Goal: Task Accomplishment & Management: Use online tool/utility

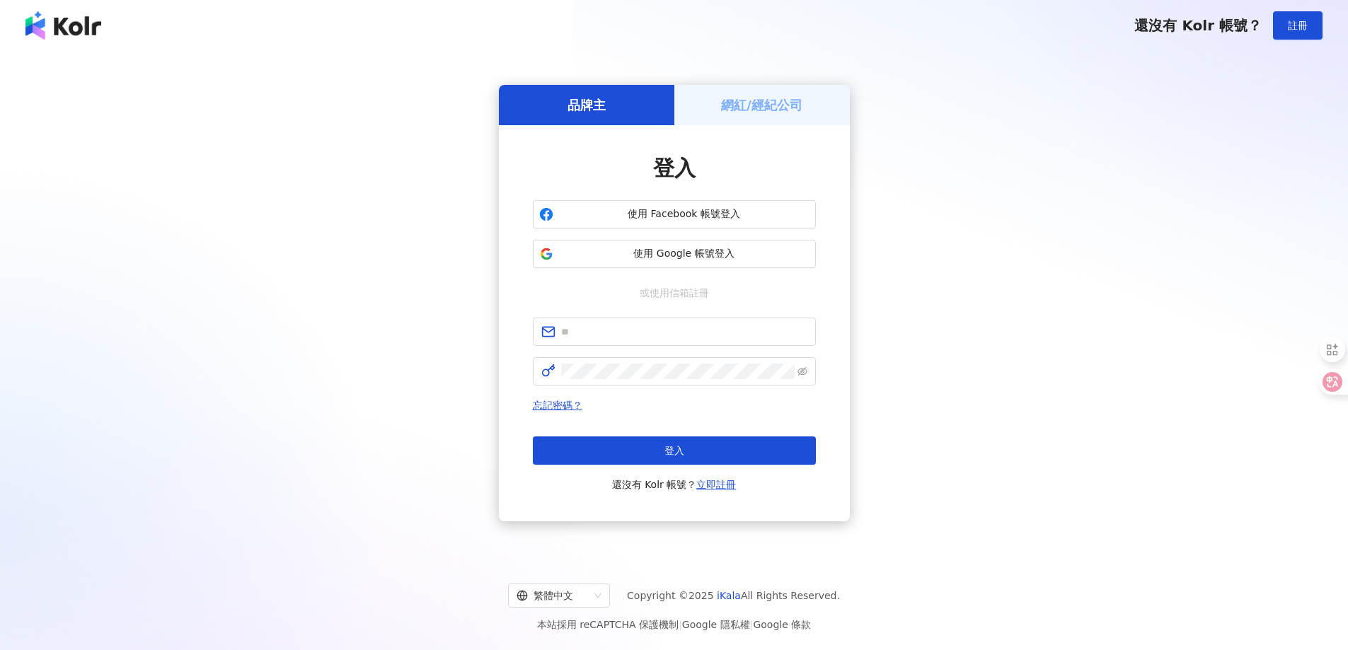
click at [582, 347] on form at bounding box center [674, 352] width 283 height 68
click at [588, 326] on input "text" at bounding box center [684, 332] width 246 height 16
type input "**********"
click at [589, 381] on span at bounding box center [674, 371] width 283 height 28
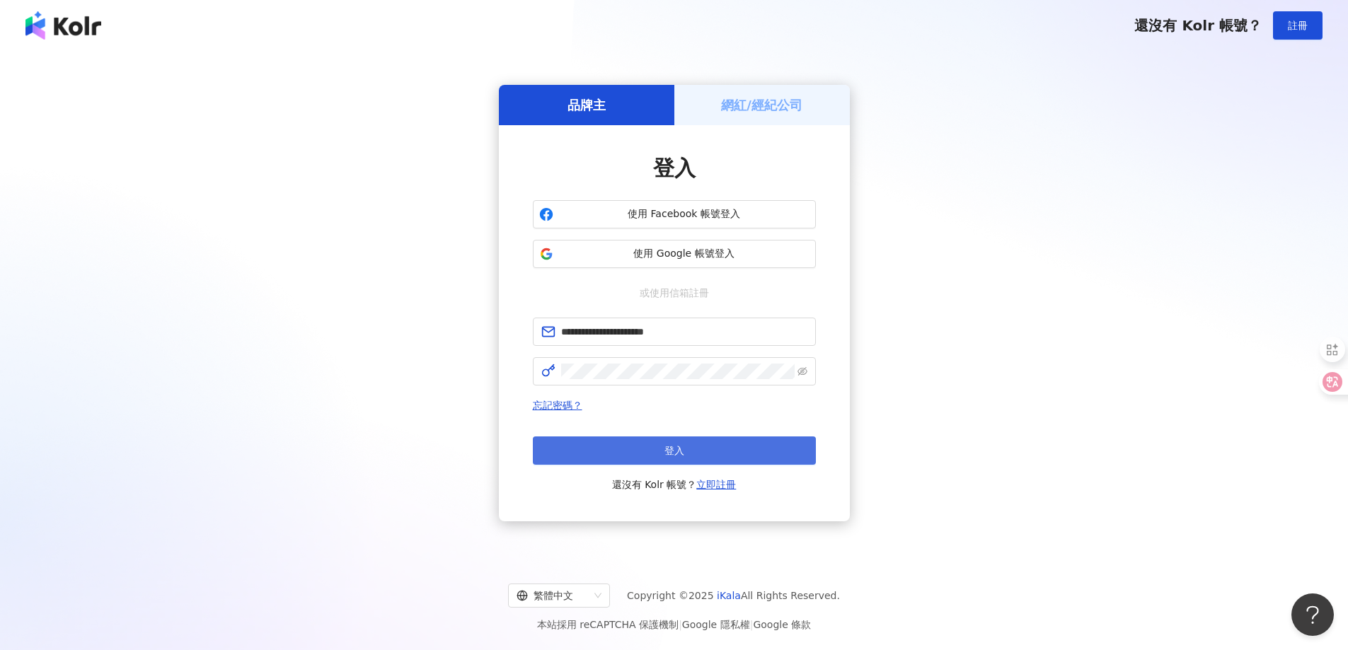
click at [649, 448] on button "登入" at bounding box center [674, 451] width 283 height 28
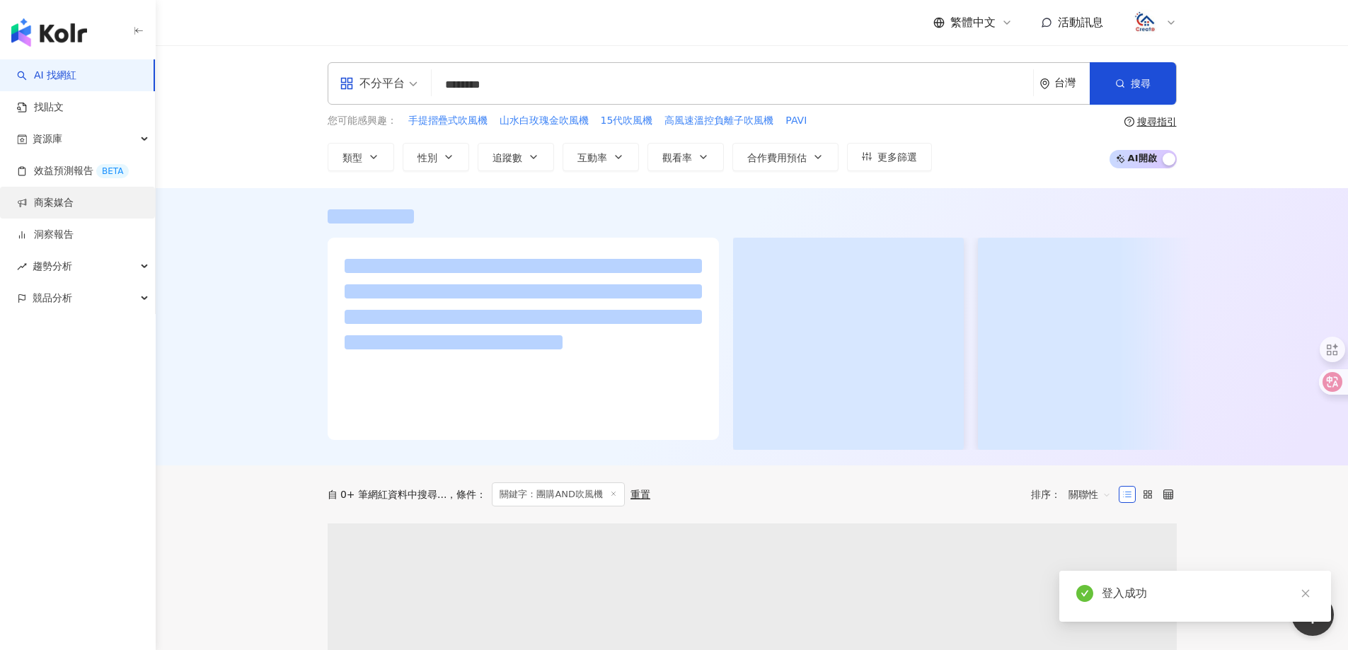
click at [59, 202] on link "商案媒合" at bounding box center [45, 203] width 57 height 14
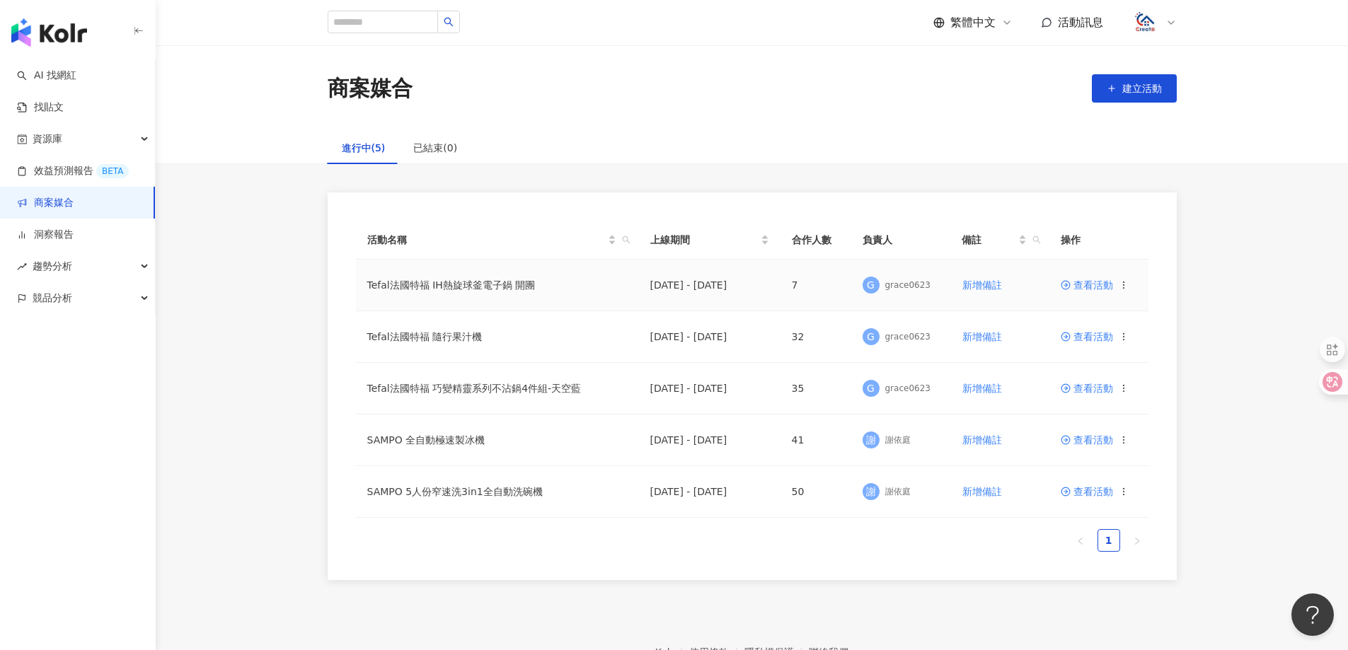
click at [1095, 284] on span "查看活動" at bounding box center [1087, 285] width 52 height 10
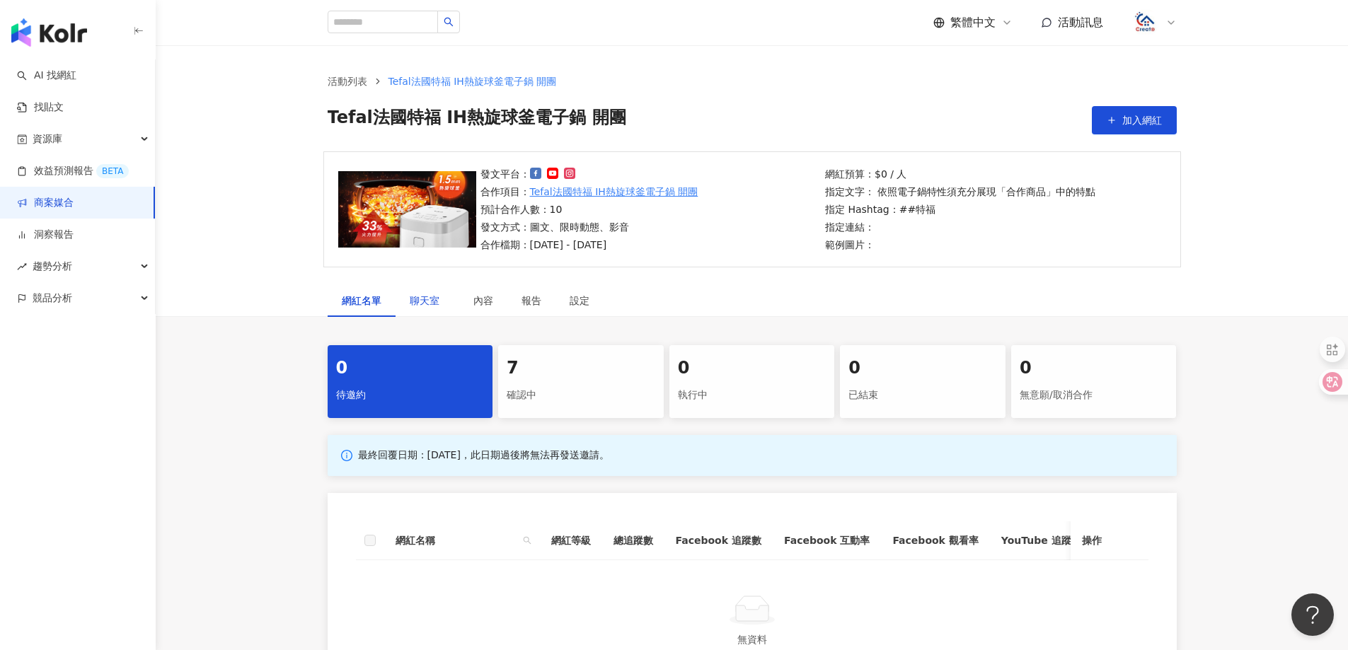
click at [429, 304] on span "聊天室" at bounding box center [427, 301] width 35 height 10
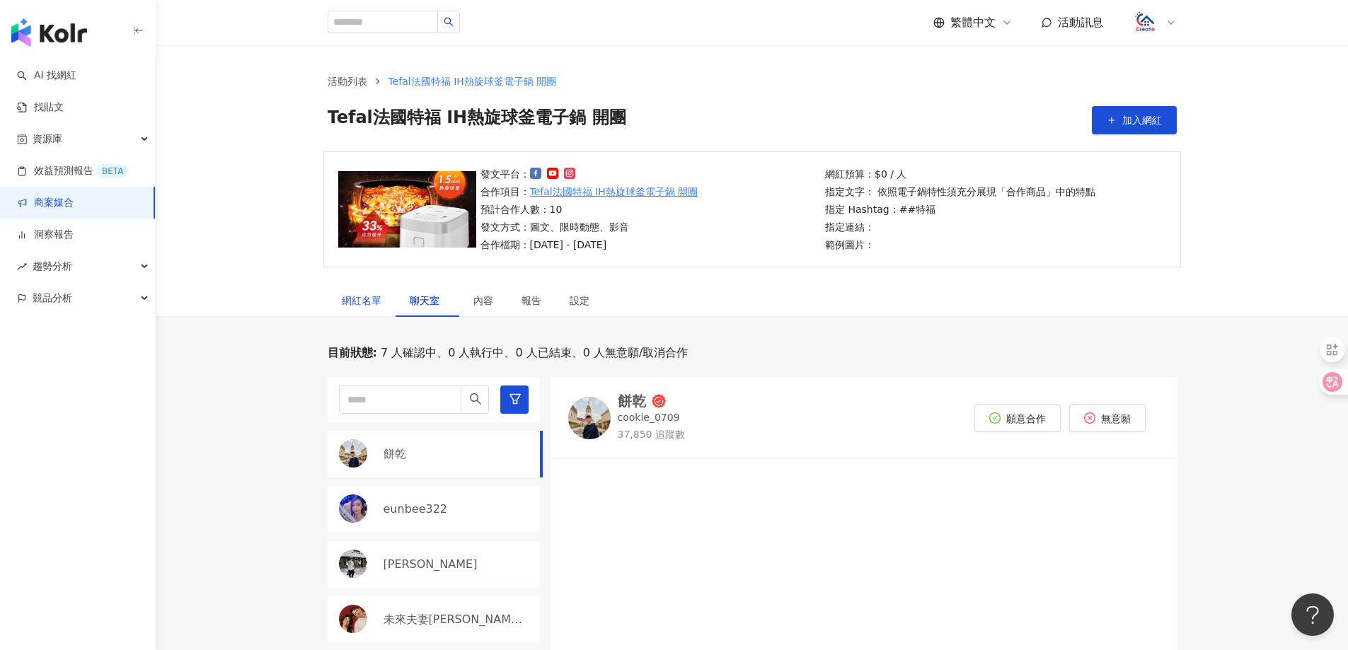
click at [357, 306] on div "網紅名單" at bounding box center [362, 301] width 40 height 16
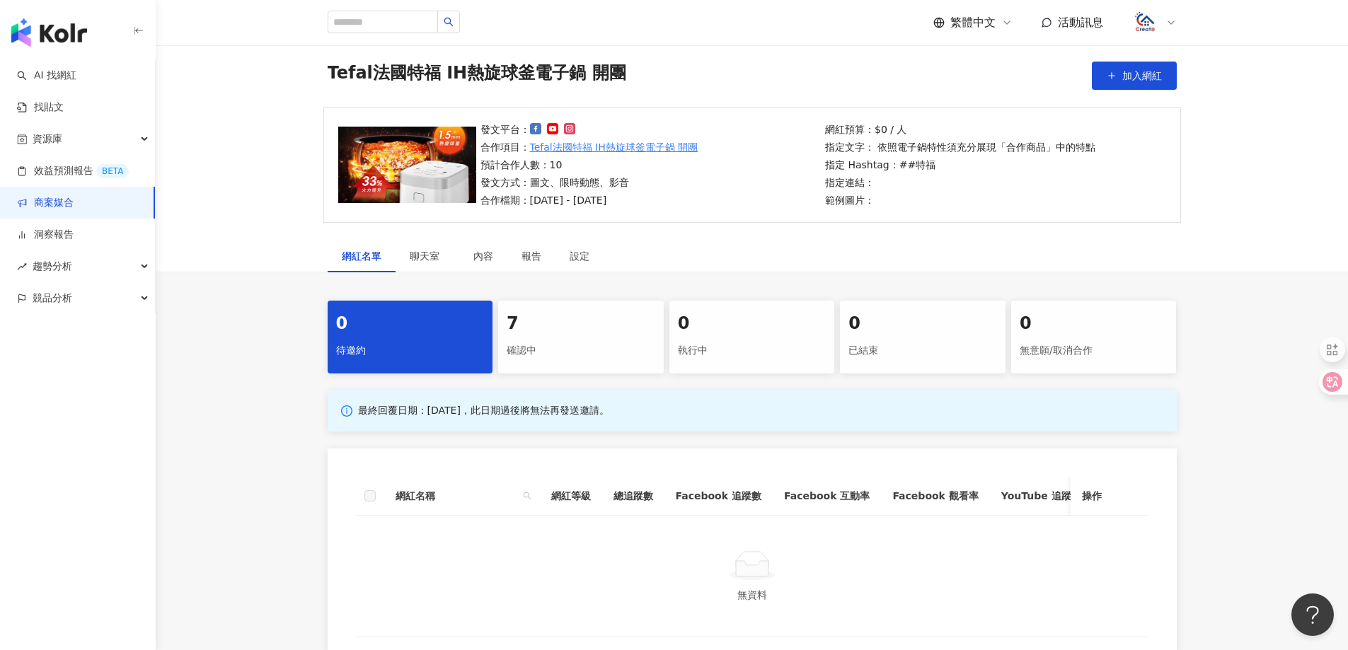
scroll to position [141, 0]
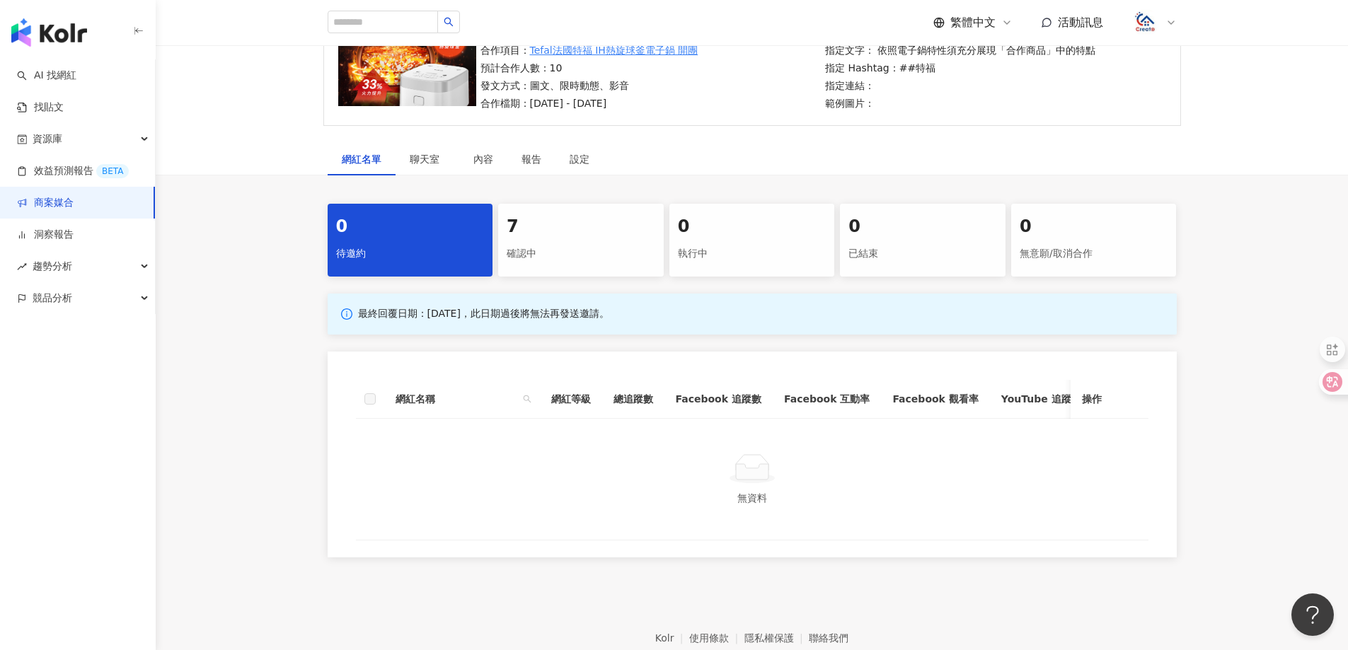
click at [576, 250] on div "確認中" at bounding box center [581, 254] width 149 height 24
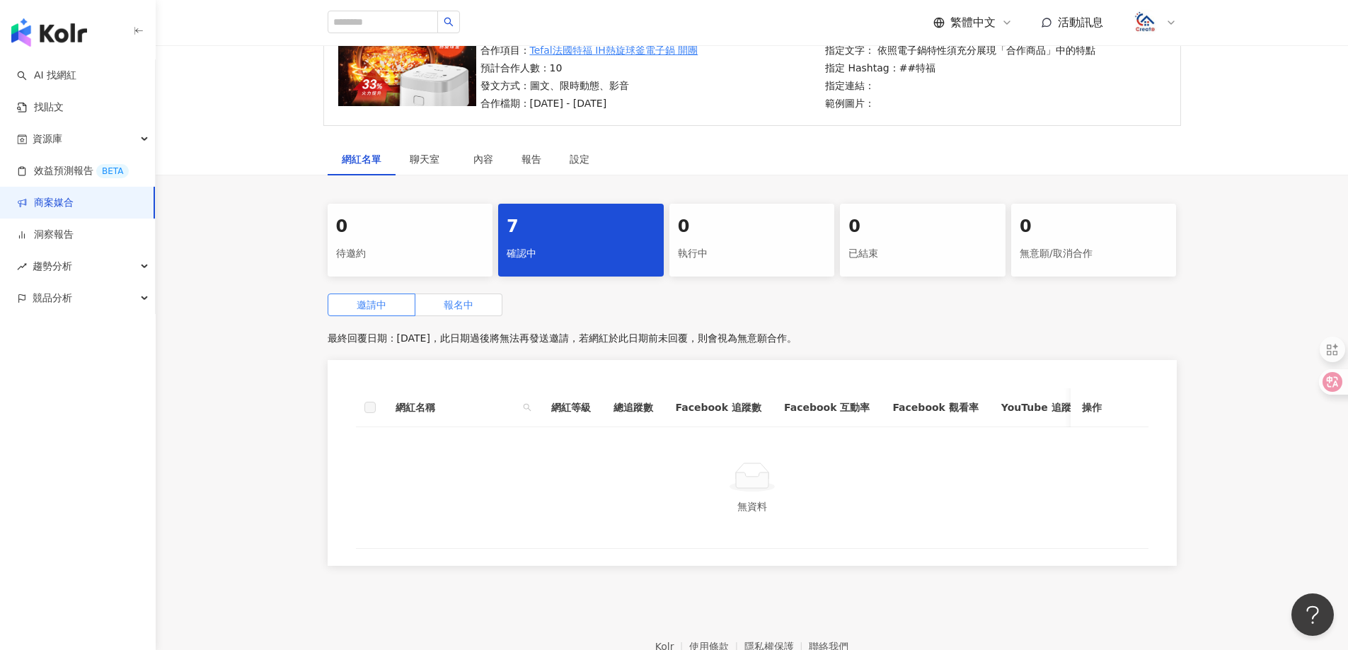
click at [446, 304] on span "報名中" at bounding box center [459, 304] width 30 height 11
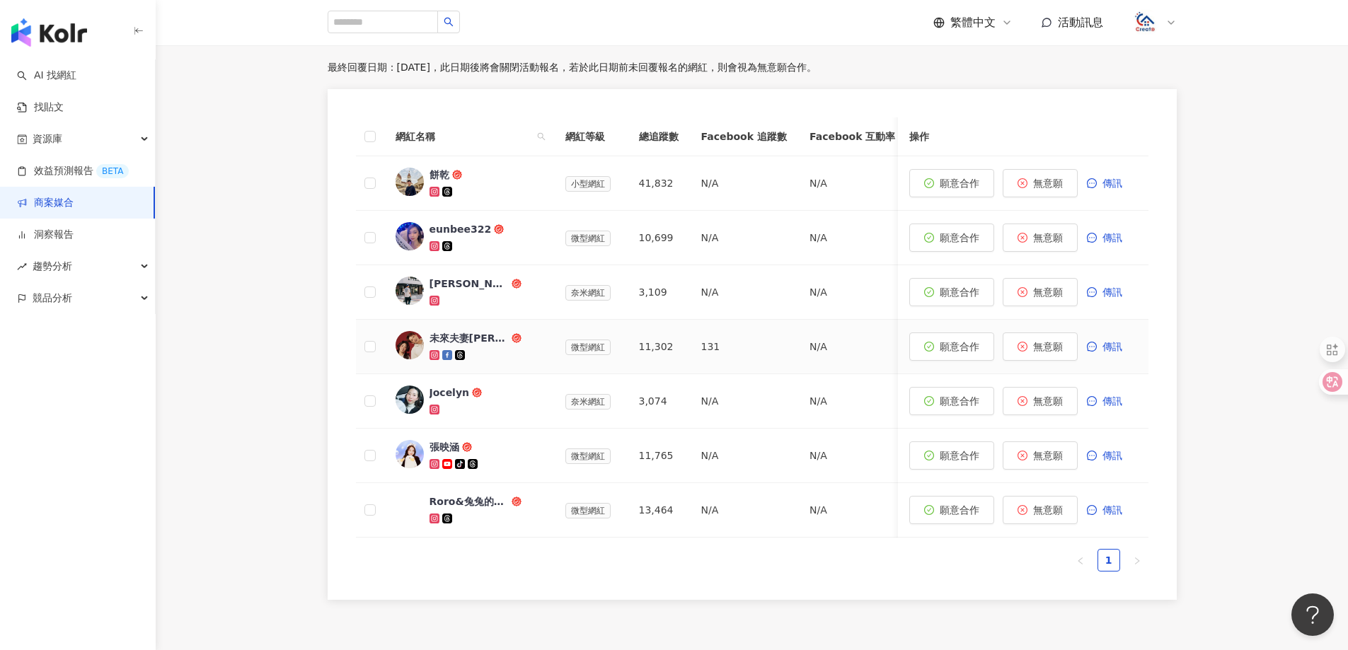
scroll to position [424, 0]
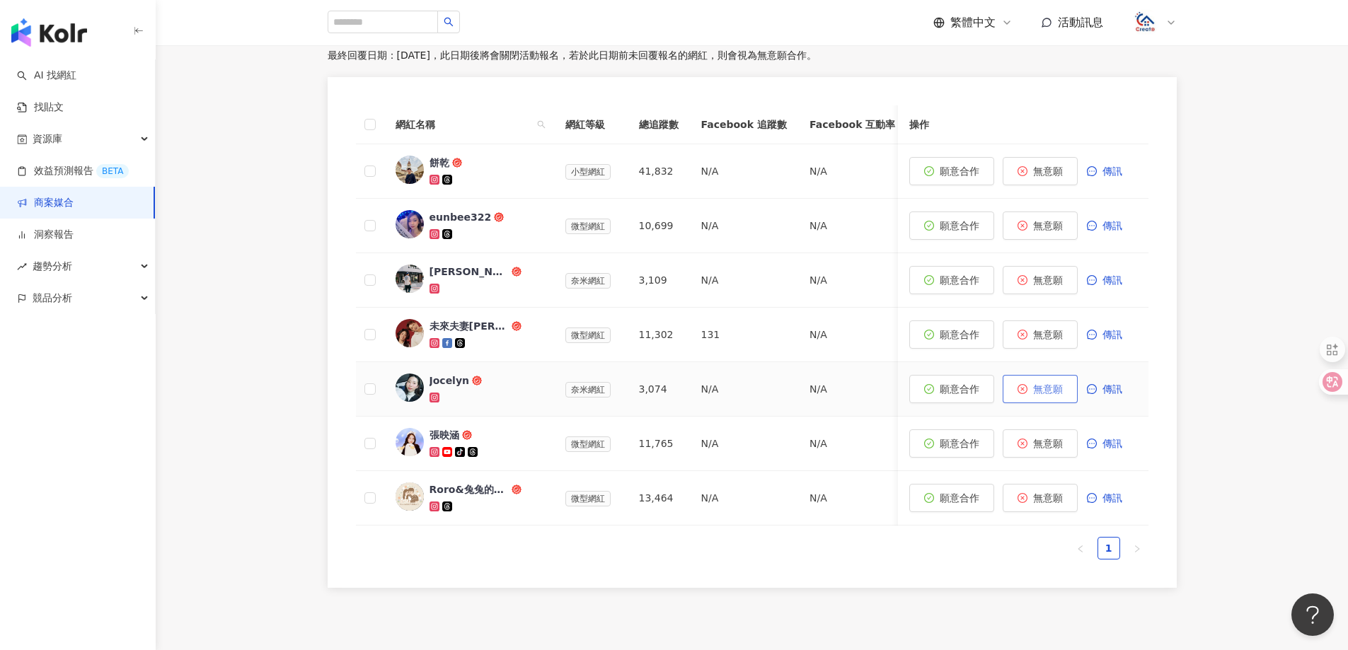
click at [1047, 385] on span "無意願" at bounding box center [1048, 388] width 30 height 11
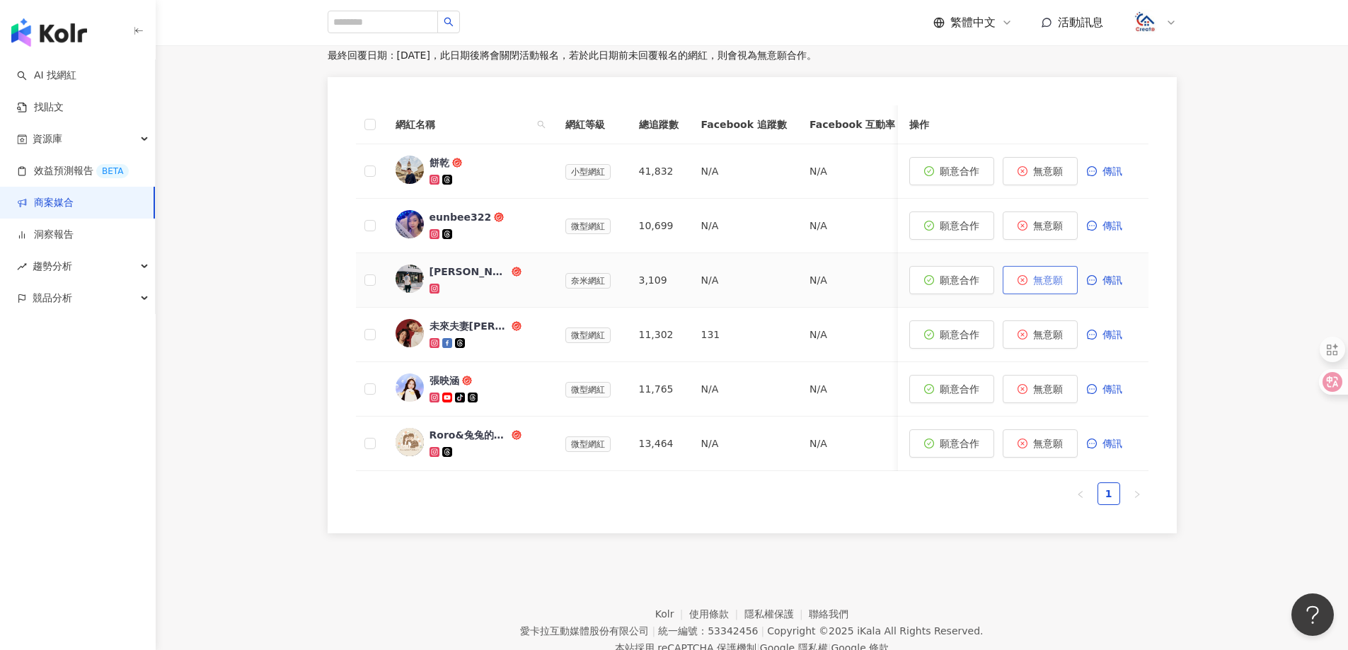
click at [1063, 286] on button "無意願" at bounding box center [1040, 280] width 75 height 28
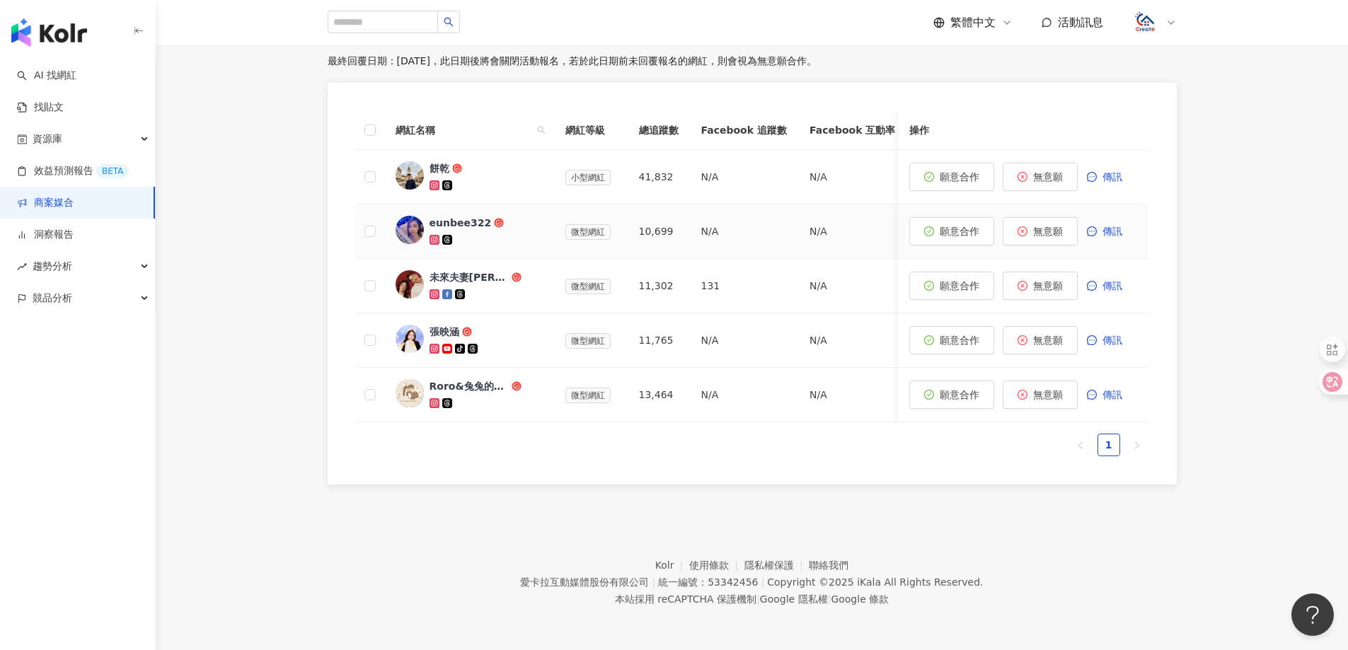
click at [473, 216] on div "eunbee322" at bounding box center [460, 223] width 62 height 14
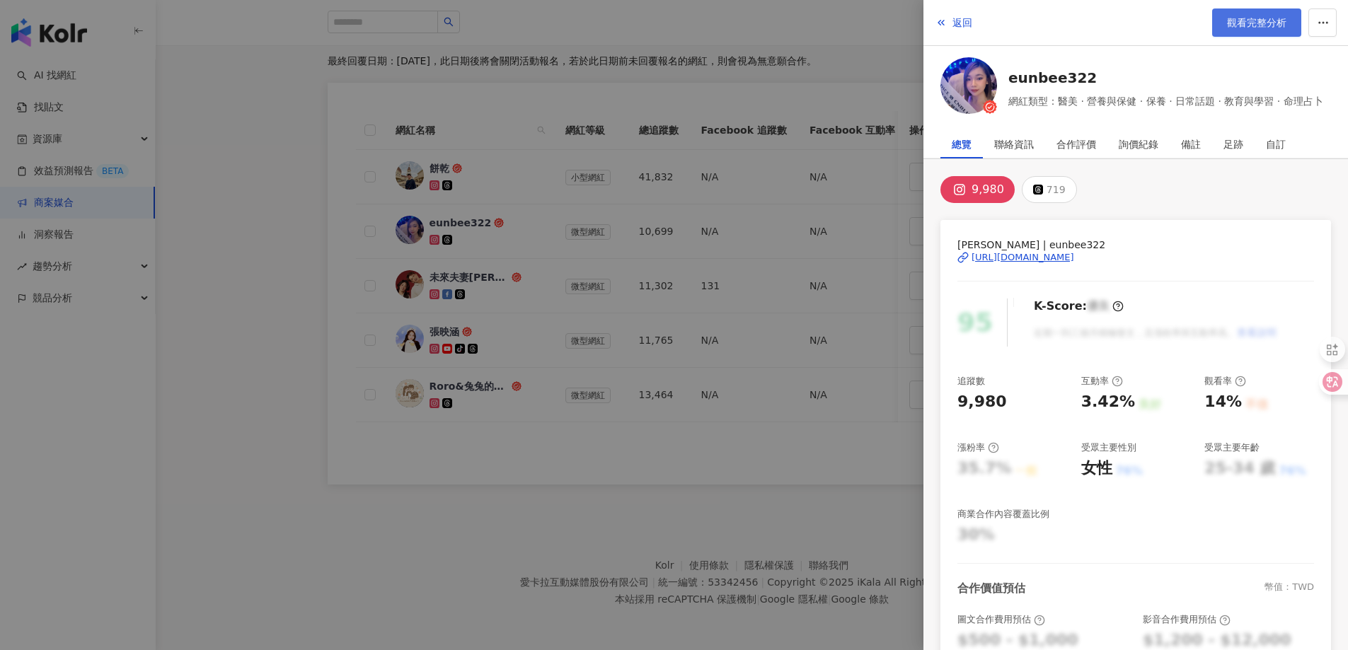
click at [1261, 25] on span "觀看完整分析" at bounding box center [1256, 22] width 59 height 11
click at [950, 19] on button "返回" at bounding box center [954, 22] width 38 height 28
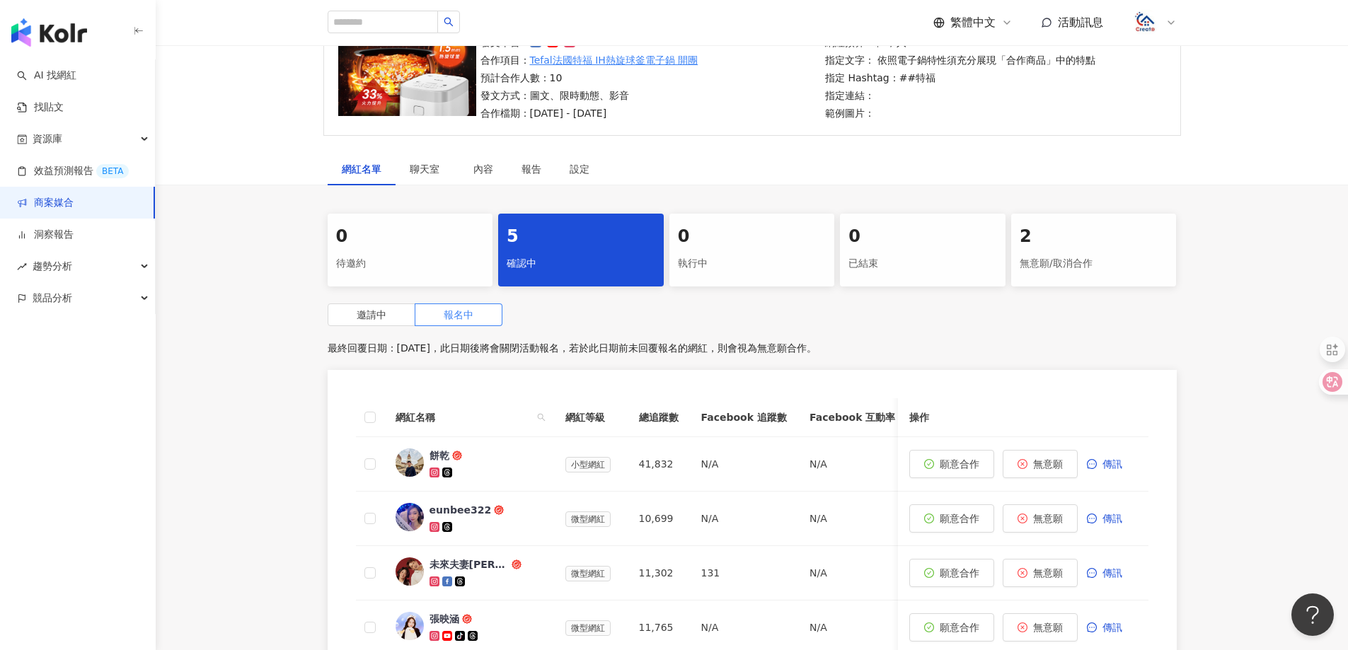
scroll to position [0, 0]
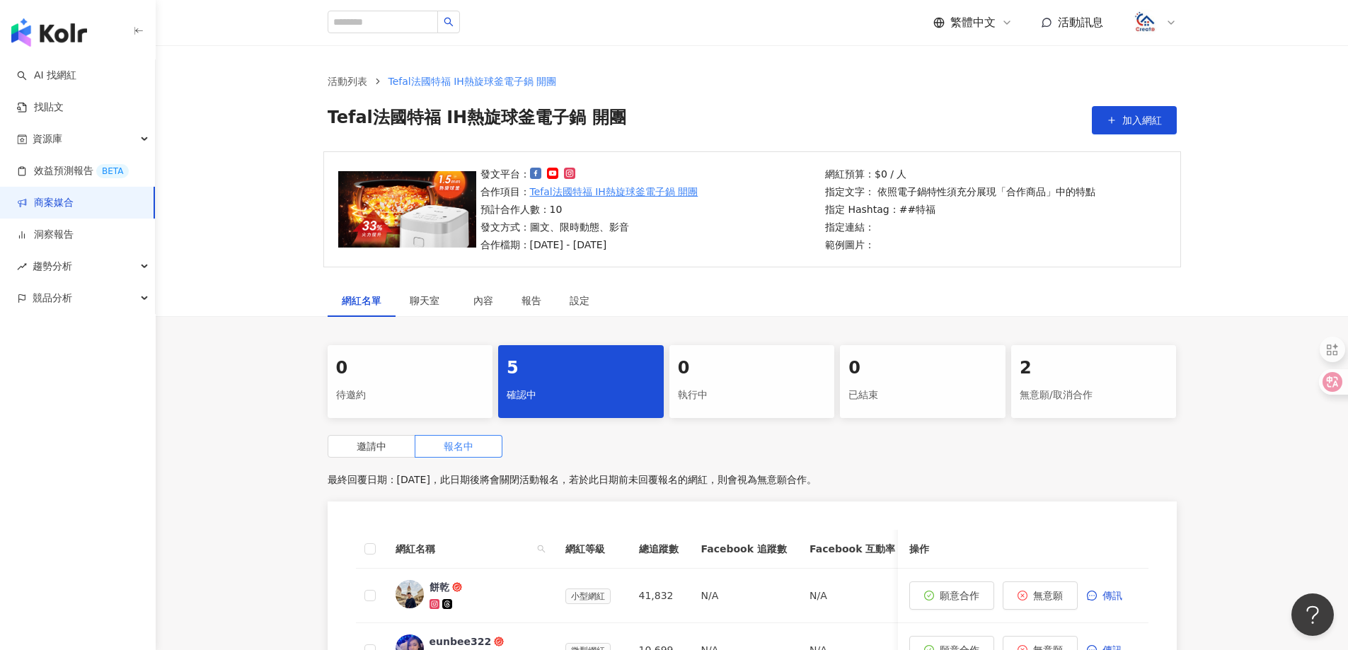
click at [74, 202] on link "商案媒合" at bounding box center [45, 203] width 57 height 14
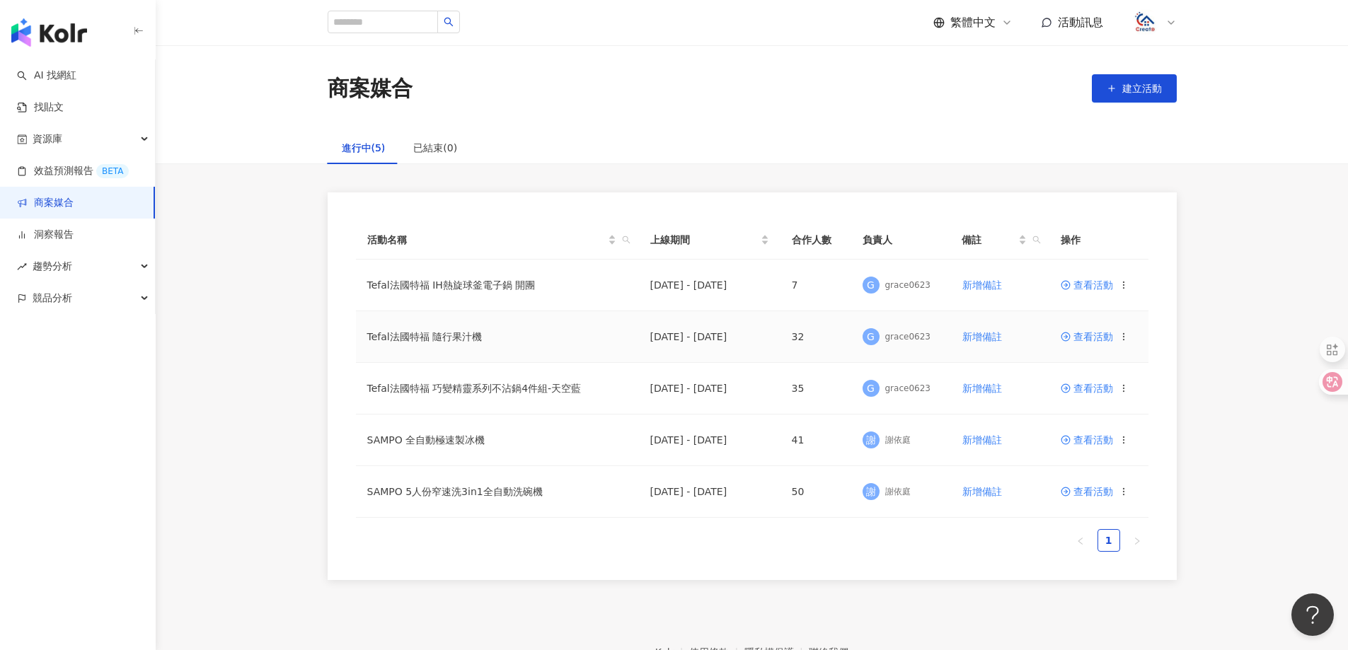
click at [1100, 342] on span "查看活動" at bounding box center [1087, 337] width 52 height 10
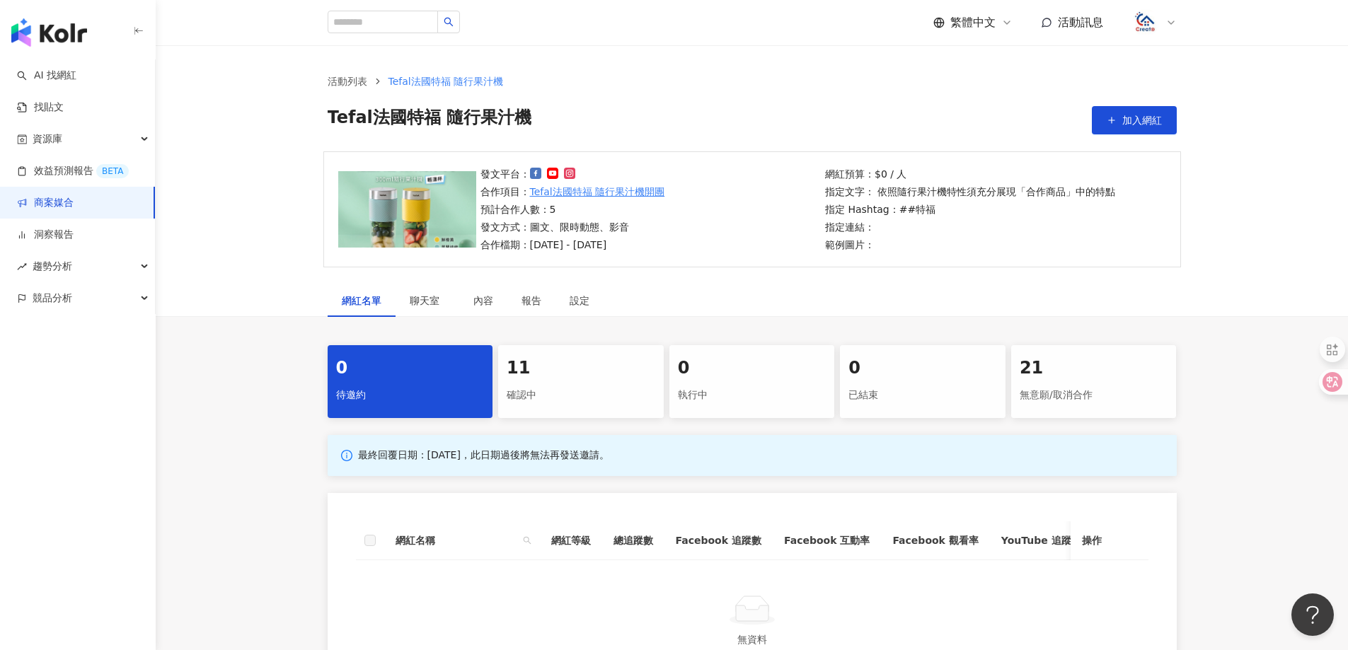
click at [562, 380] on div "11" at bounding box center [581, 369] width 149 height 24
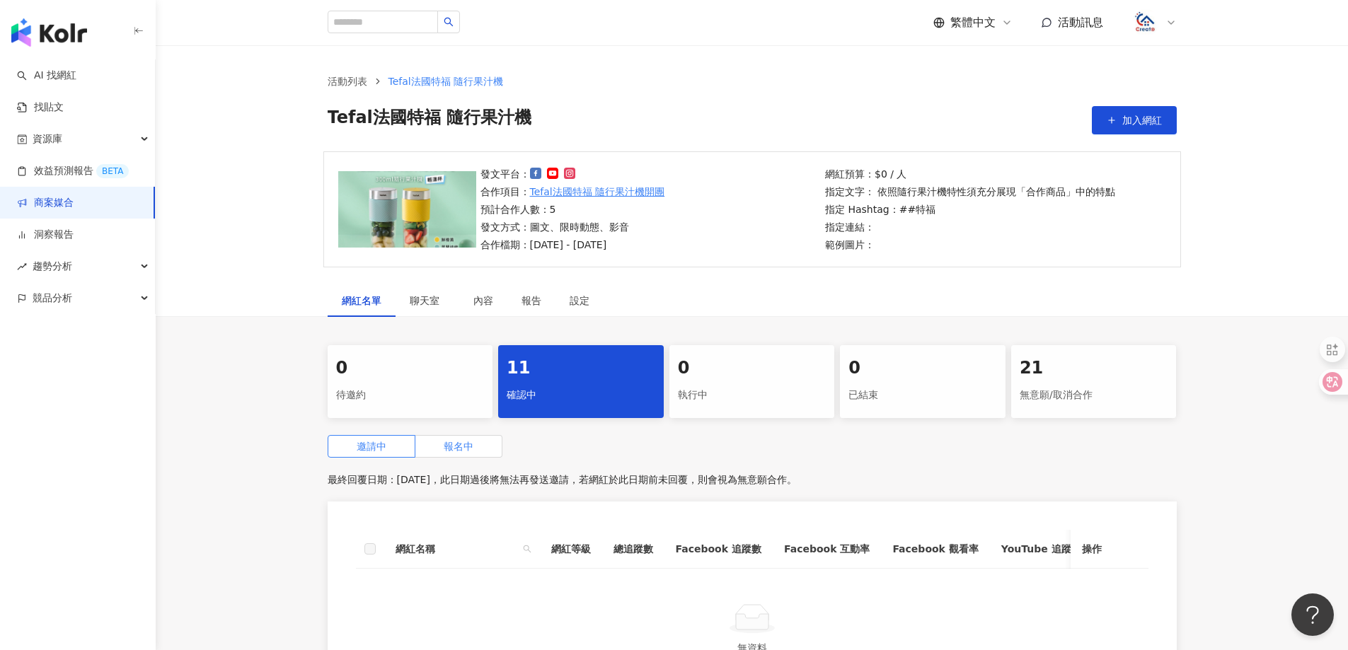
click at [461, 456] on label "報名中" at bounding box center [458, 446] width 87 height 23
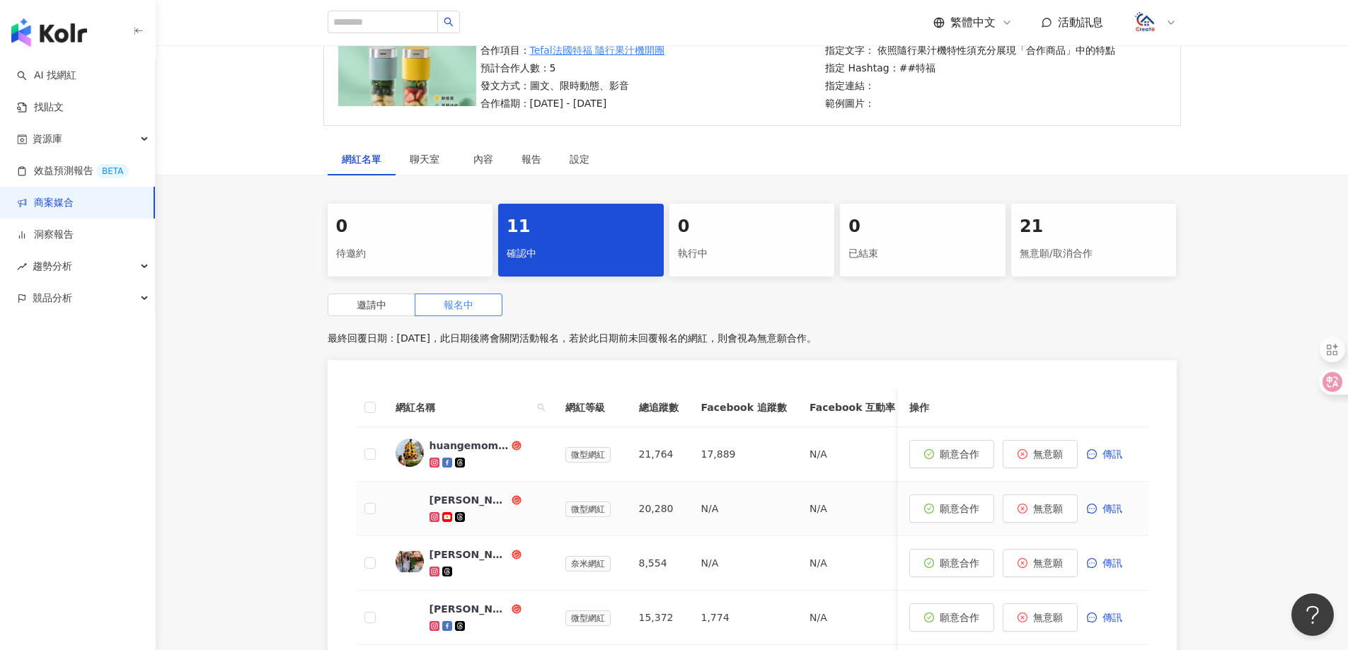
scroll to position [212, 0]
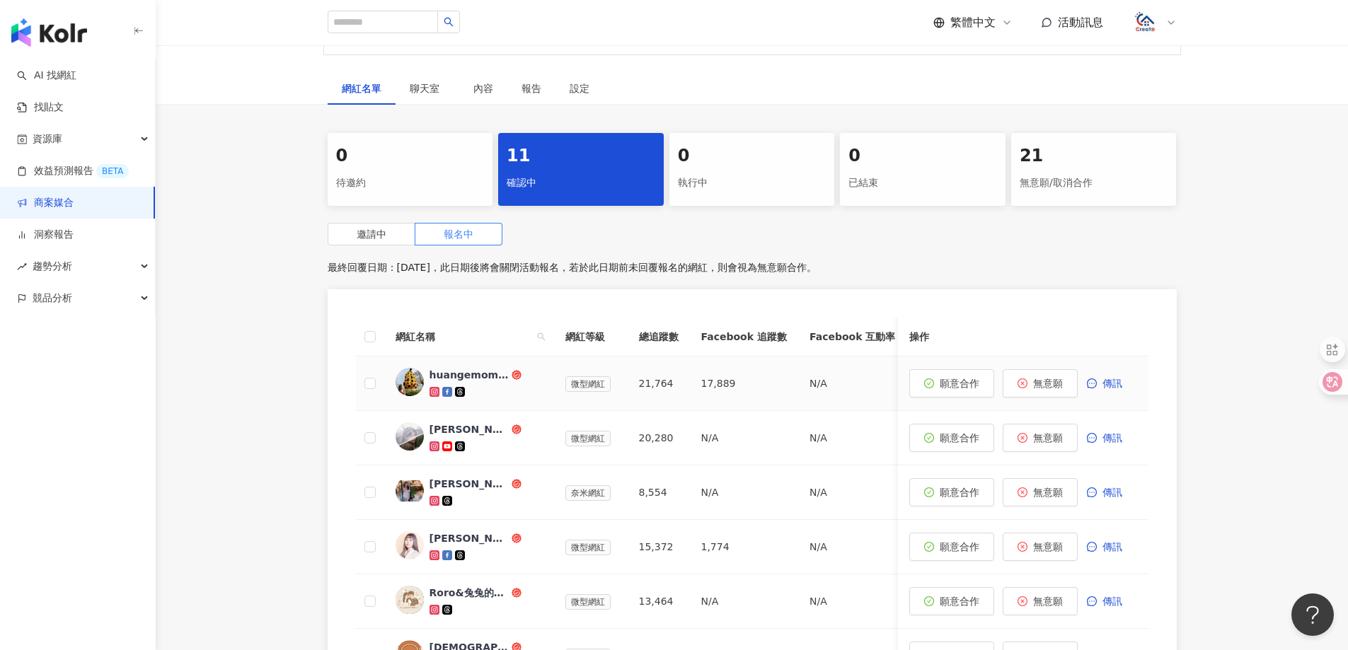
click at [469, 379] on div "huangemom.ragdoll" at bounding box center [468, 375] width 79 height 14
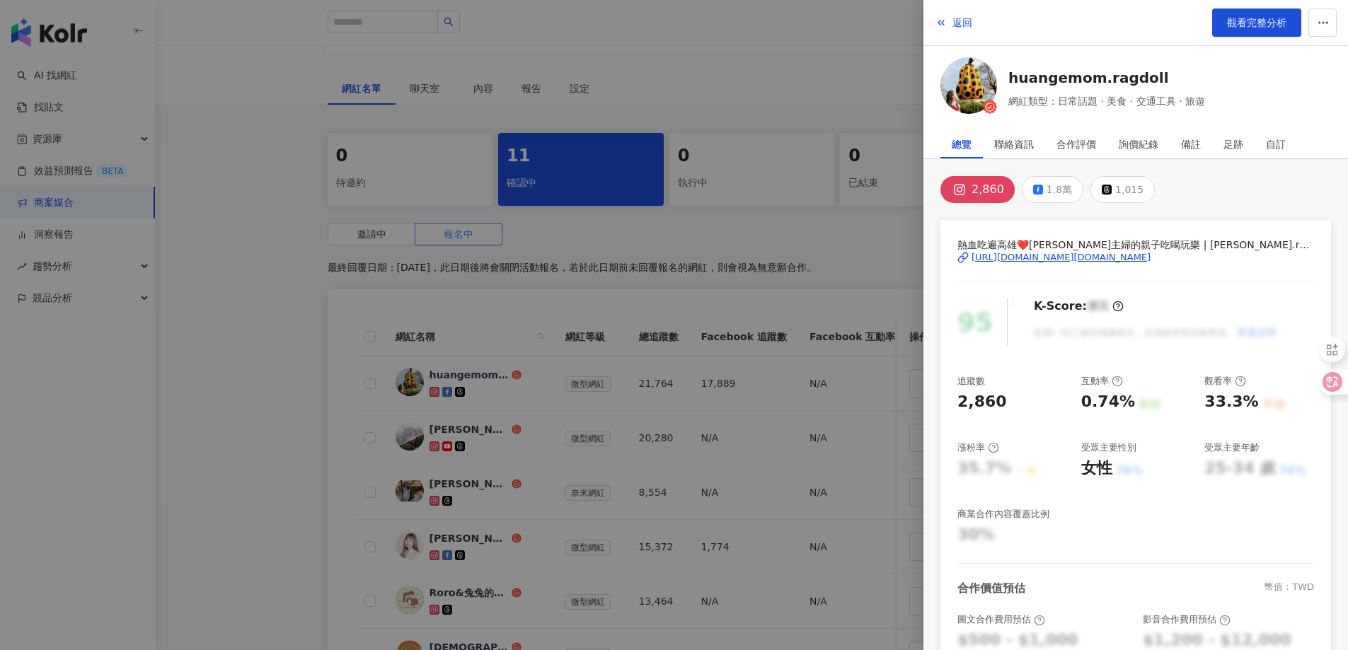
click at [1099, 255] on div "[URL][DOMAIN_NAME][DOMAIN_NAME]" at bounding box center [1060, 257] width 179 height 13
click at [956, 21] on span "返回" at bounding box center [962, 22] width 20 height 11
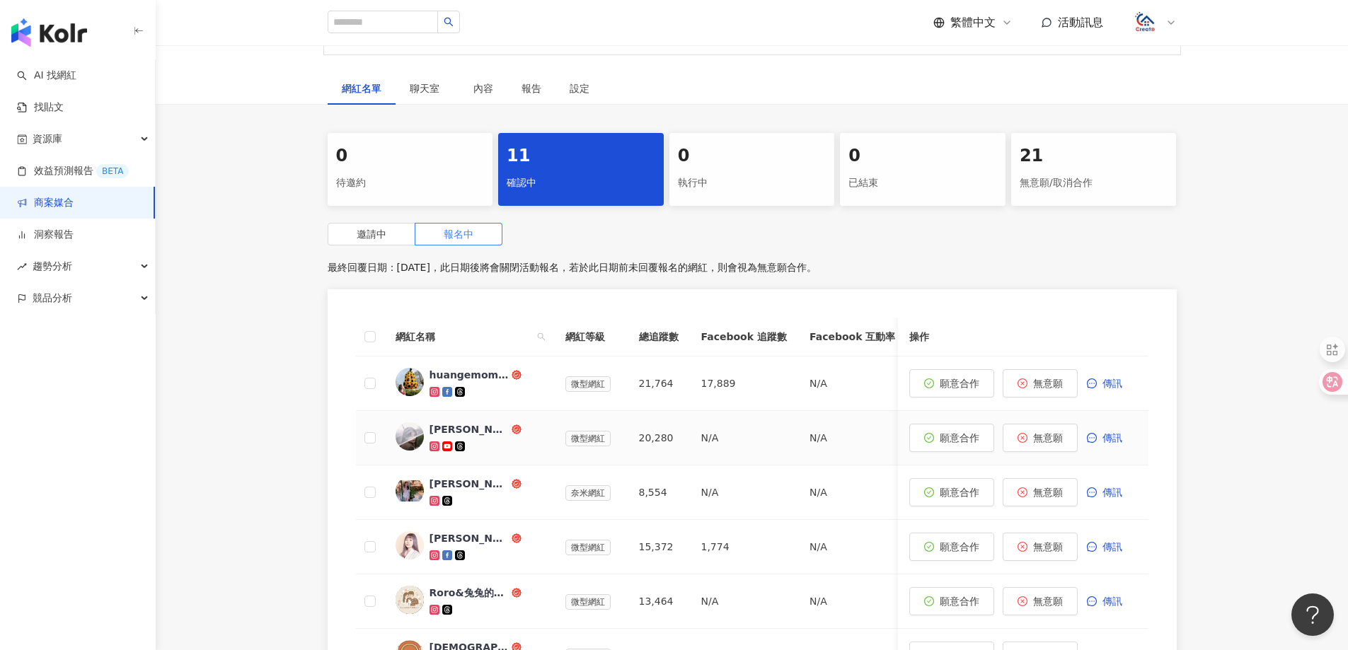
click at [589, 441] on span "微型網紅" at bounding box center [587, 439] width 45 height 16
click at [431, 432] on div "[PERSON_NAME]" at bounding box center [468, 429] width 79 height 14
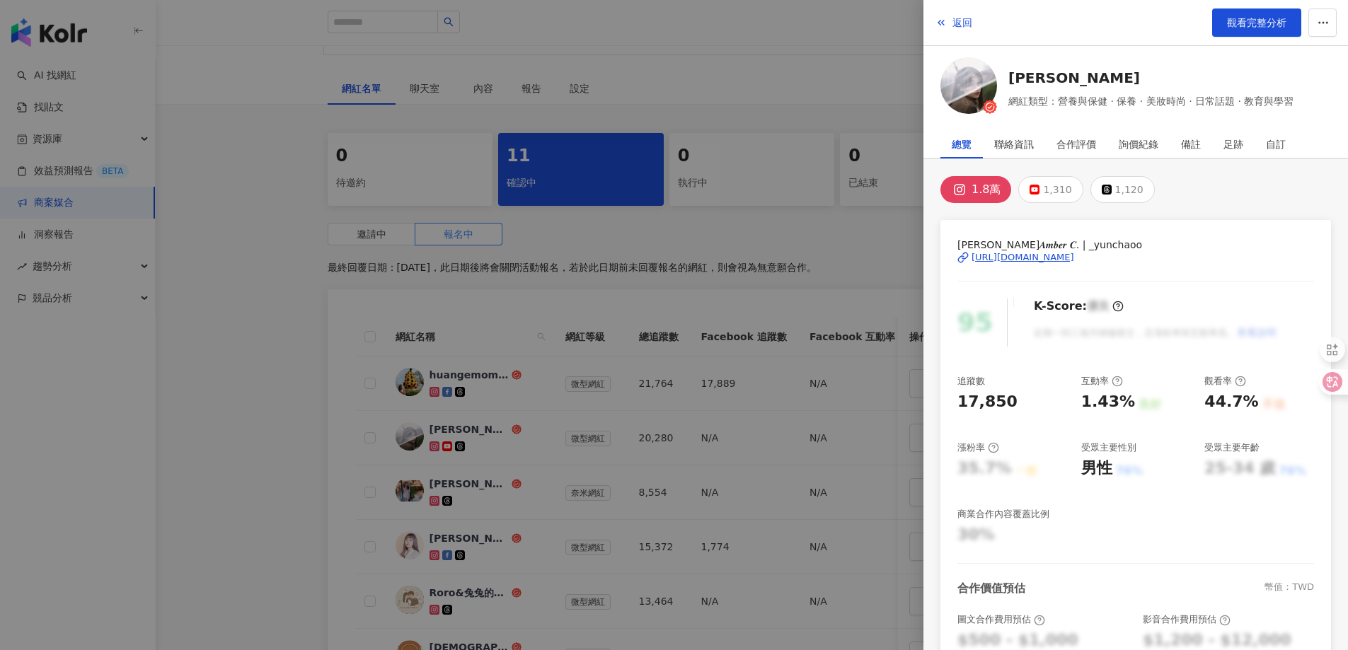
click at [1061, 255] on div "[URL][DOMAIN_NAME]" at bounding box center [1022, 257] width 103 height 13
click at [967, 24] on span "返回" at bounding box center [962, 22] width 20 height 11
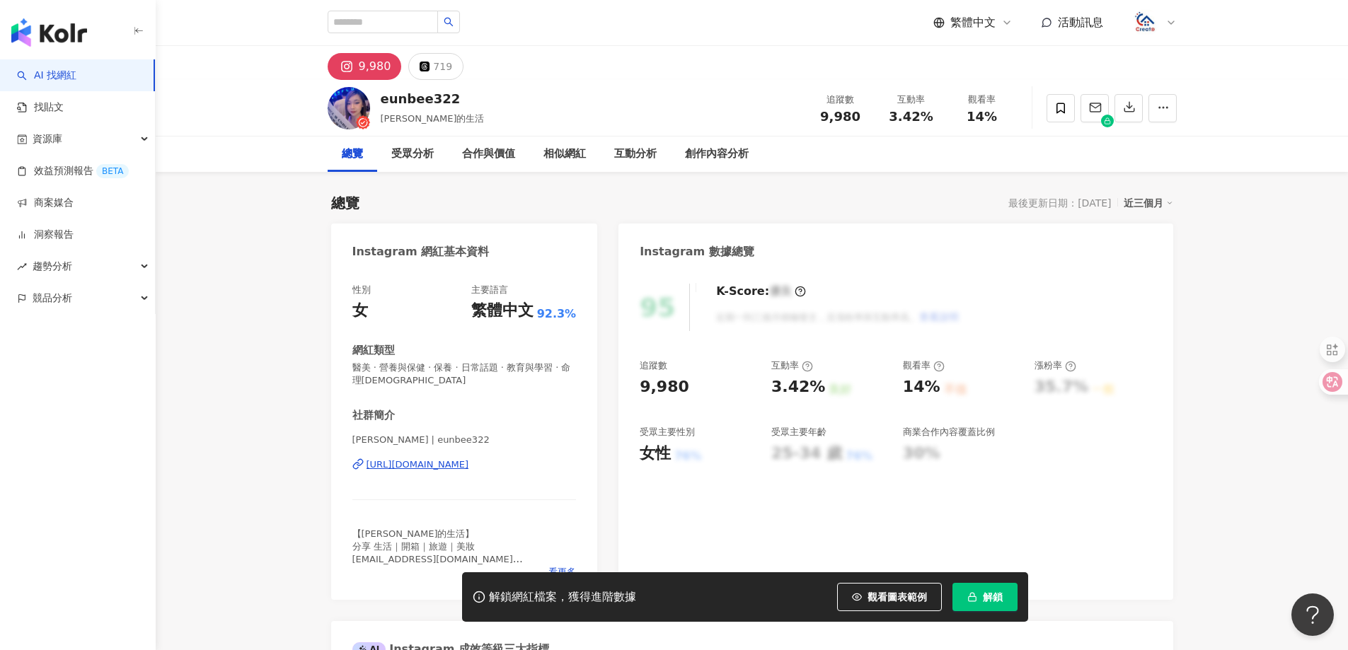
click at [993, 587] on button "解鎖" at bounding box center [984, 597] width 65 height 28
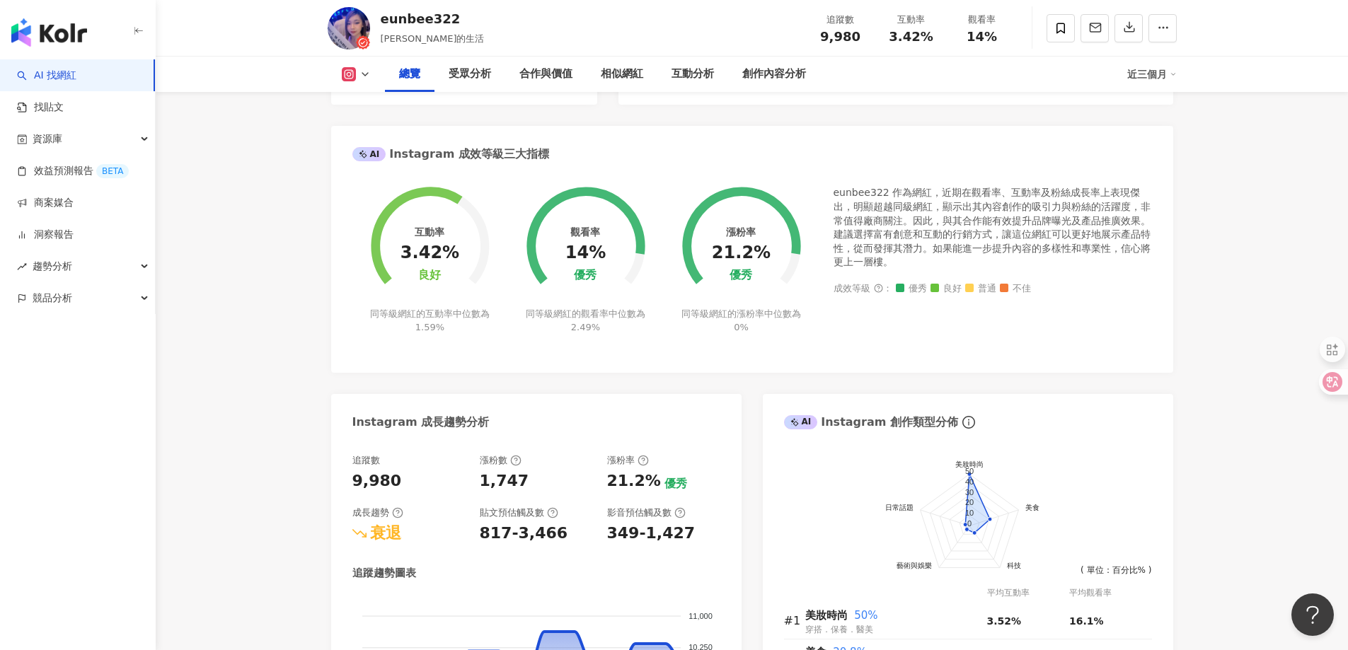
scroll to position [71, 0]
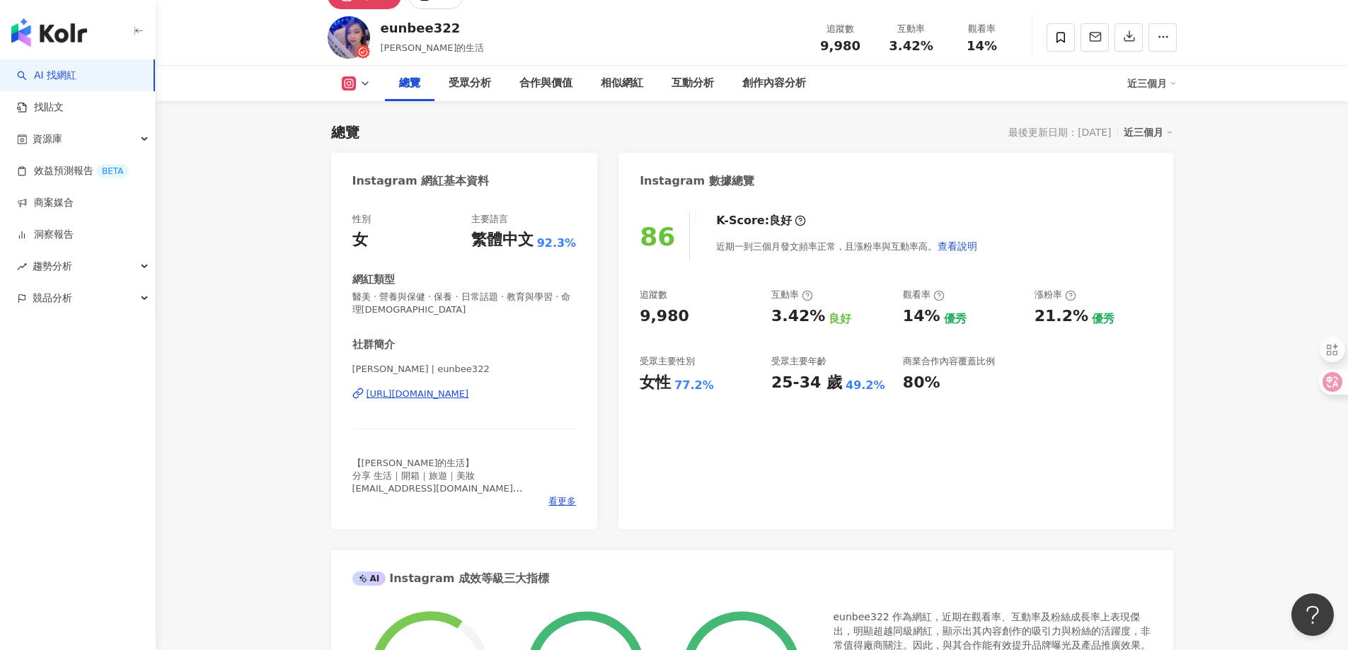
click at [469, 395] on div "[URL][DOMAIN_NAME]" at bounding box center [417, 394] width 103 height 13
